Goal: Task Accomplishment & Management: Use online tool/utility

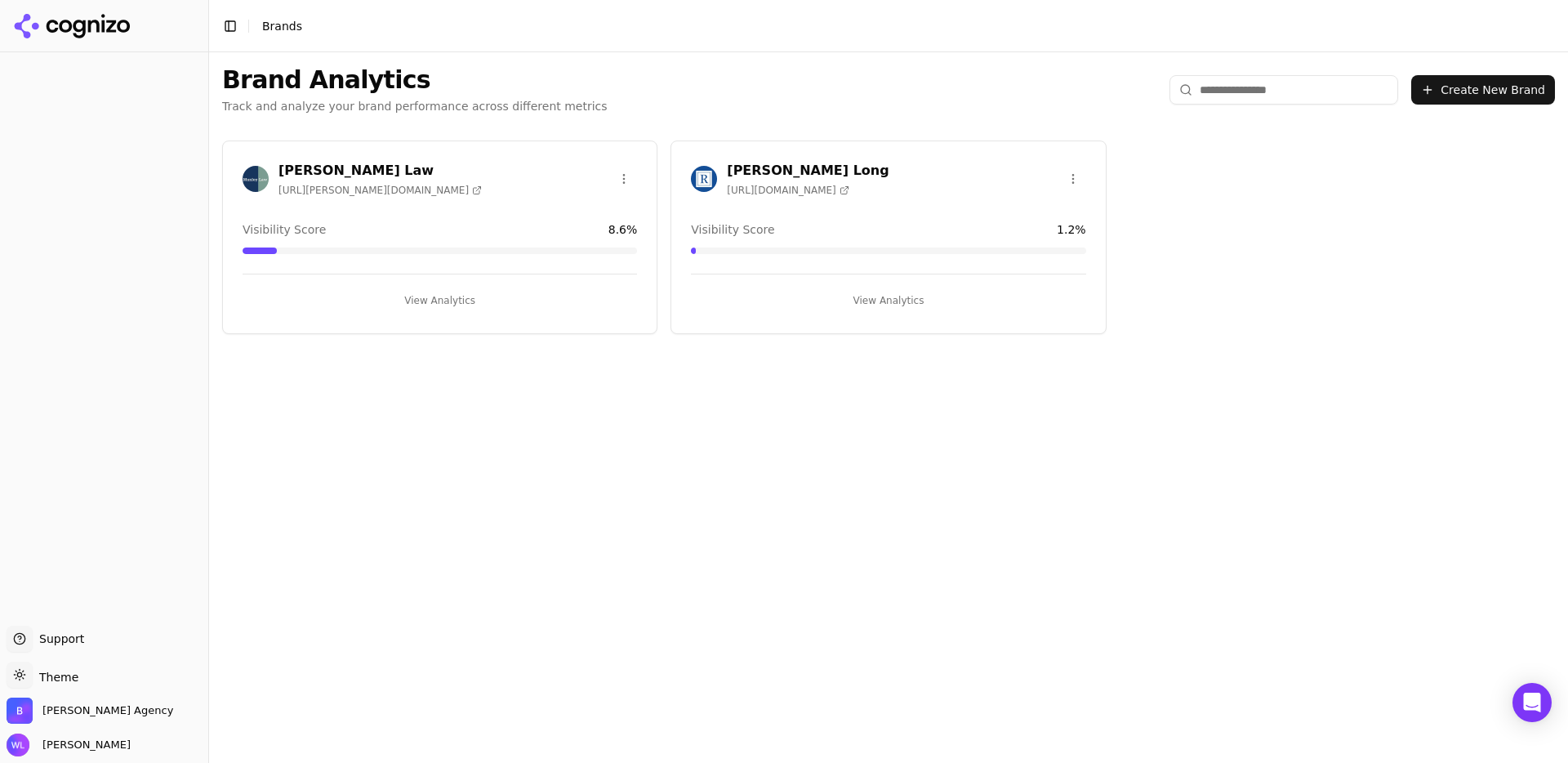
click at [403, 297] on button "View Analytics" at bounding box center [440, 300] width 395 height 26
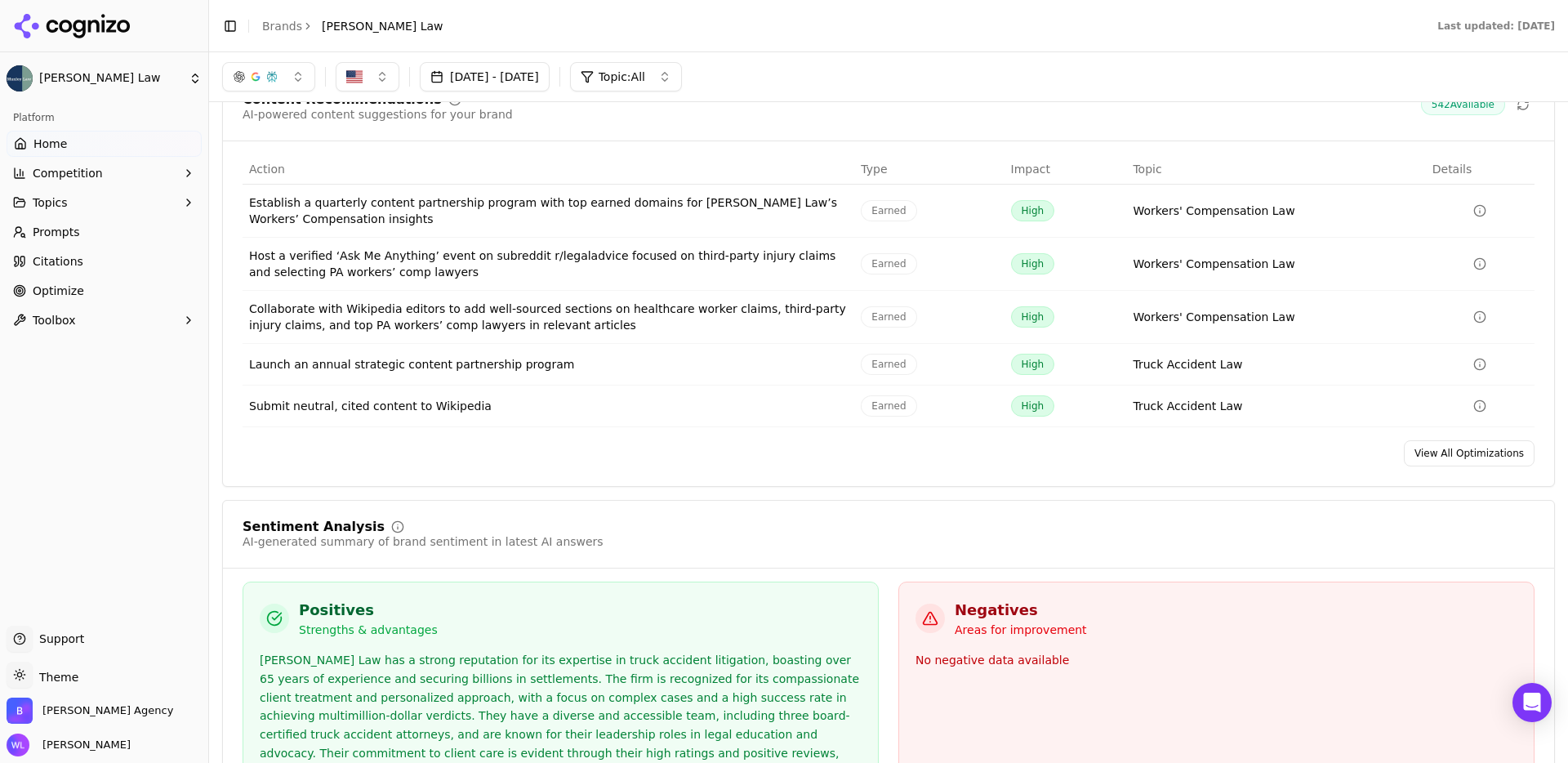
scroll to position [2408, 0]
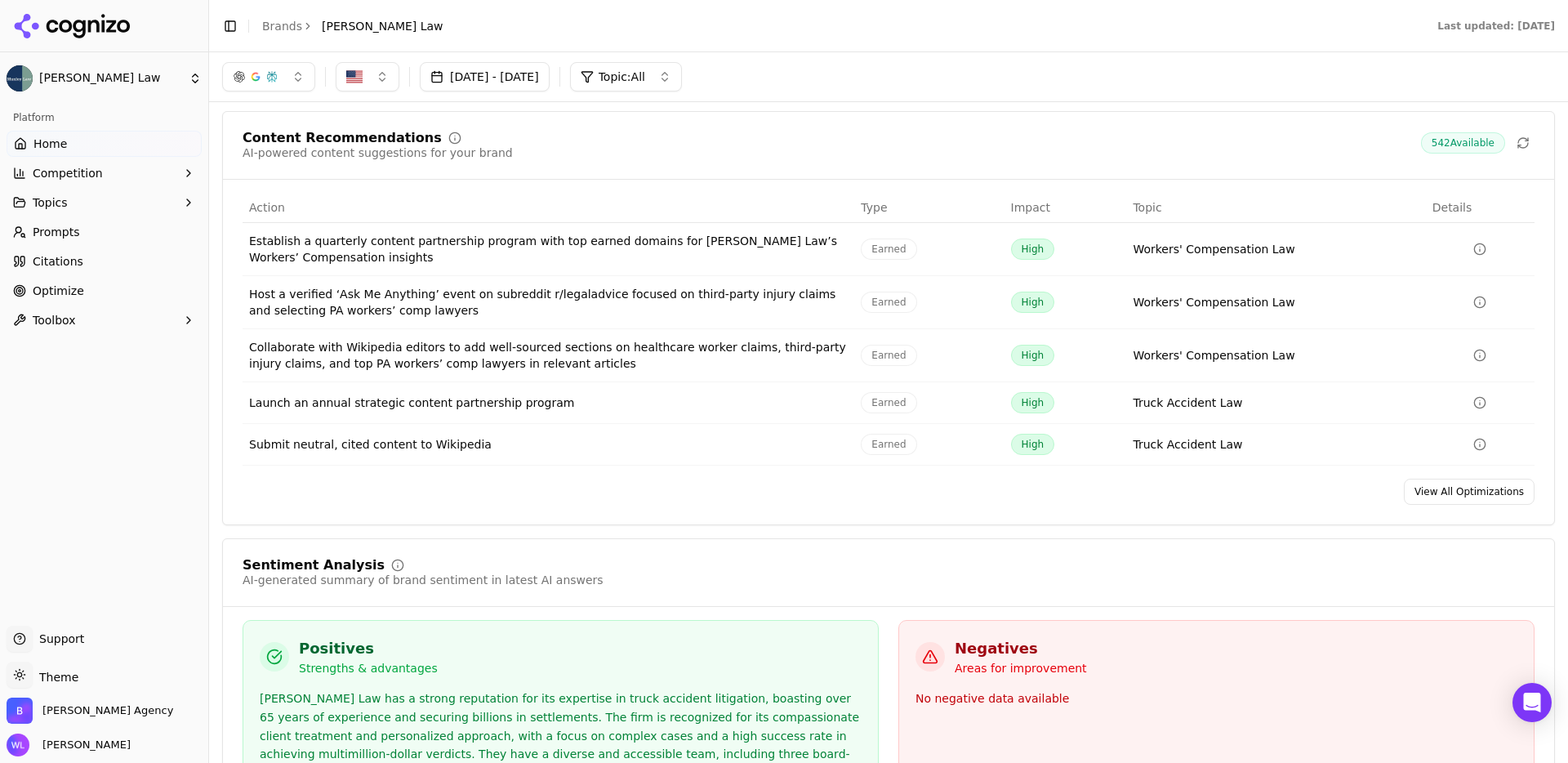
click at [1484, 501] on link "View All Optimizations" at bounding box center [1469, 491] width 130 height 26
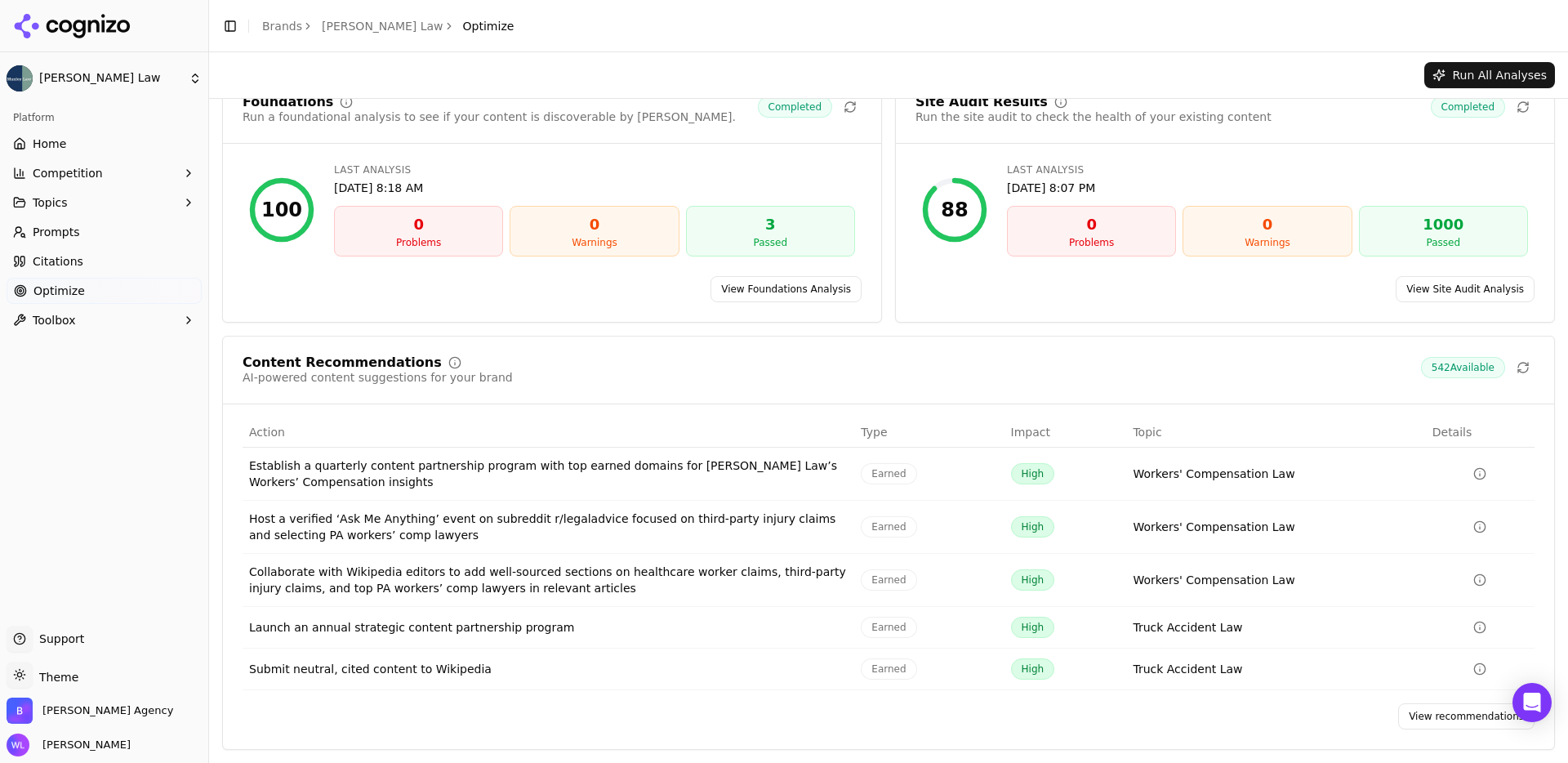
scroll to position [39, 0]
click at [1432, 714] on link "View recommendations" at bounding box center [1466, 716] width 137 height 26
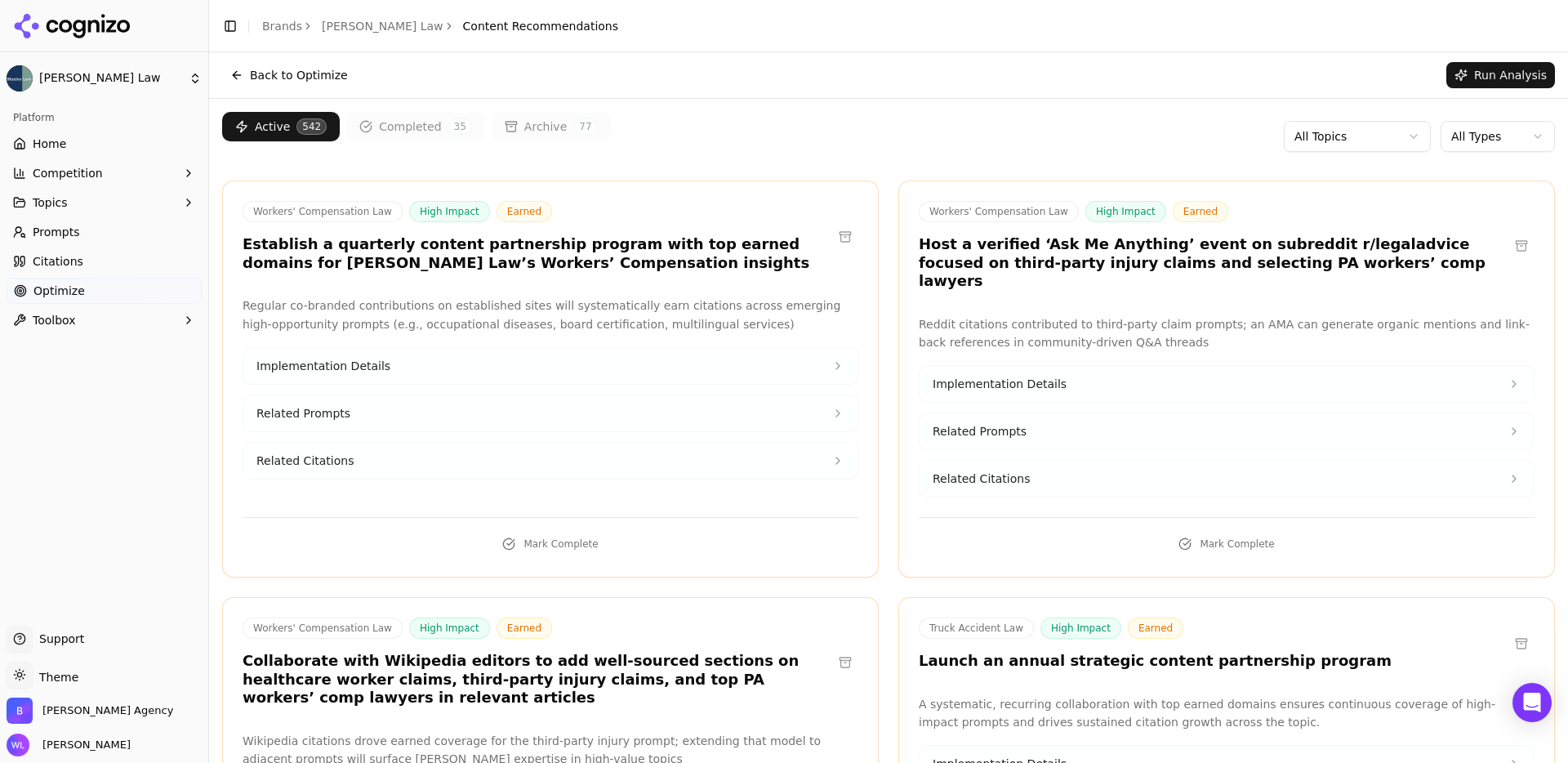
click at [1462, 138] on html "[PERSON_NAME] Law Platform Home Competition Topics Prompts Citations Optimize T…" at bounding box center [784, 381] width 1568 height 763
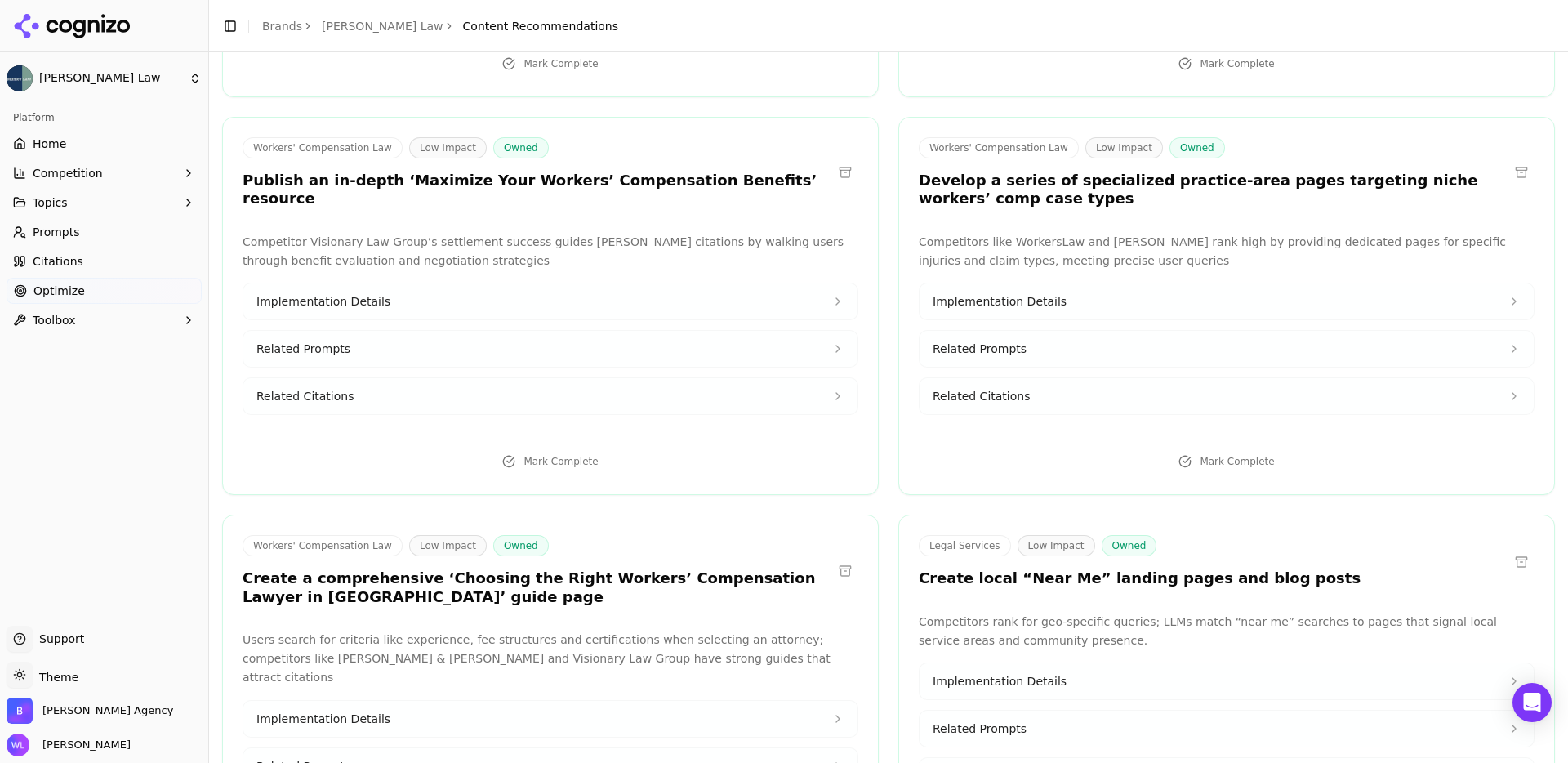
scroll to position [10977, 0]
